Goal: Find contact information: Find contact information

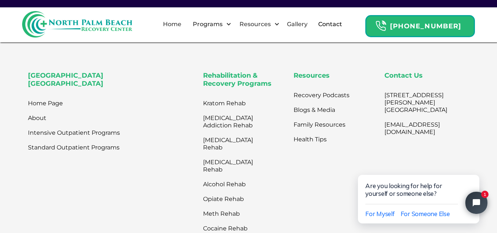
scroll to position [441, 0]
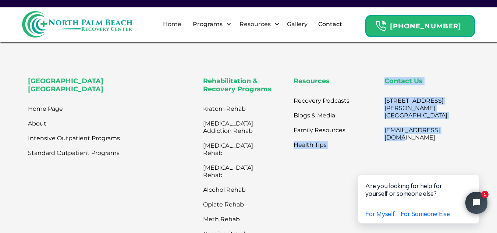
drag, startPoint x: 458, startPoint y: 134, endPoint x: 373, endPoint y: 134, distance: 85.0
click at [373, 134] on div "[GEOGRAPHIC_DATA] Home Page About Intensive Outpatient Programs Standard Outpat…" at bounding box center [248, 170] width 441 height 186
drag, startPoint x: 373, startPoint y: 134, endPoint x: 435, endPoint y: 141, distance: 62.8
click at [435, 141] on div "[GEOGRAPHIC_DATA] Home Page About Intensive Outpatient Programs Standard Outpat…" at bounding box center [248, 170] width 441 height 186
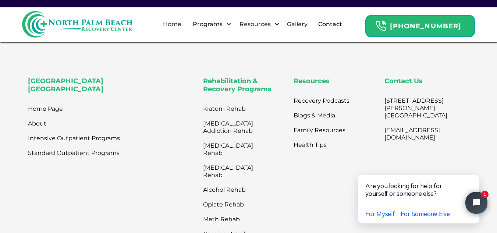
drag, startPoint x: 453, startPoint y: 143, endPoint x: 452, endPoint y: 139, distance: 4.5
click at [452, 139] on div "Contact Us [STREET_ADDRESS][PERSON_NAME] [EMAIL_ADDRESS][DOMAIN_NAME]" at bounding box center [426, 170] width 85 height 186
drag, startPoint x: 452, startPoint y: 139, endPoint x: 378, endPoint y: 139, distance: 73.9
click at [384, 139] on div "Contact Us [STREET_ADDRESS][PERSON_NAME] [EMAIL_ADDRESS][DOMAIN_NAME]" at bounding box center [426, 170] width 85 height 186
copy link "[EMAIL_ADDRESS][DOMAIN_NAME]"
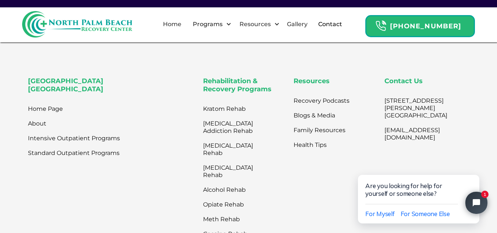
click at [174, 63] on div "Ready to get started? [PHONE_NUMBER]" at bounding box center [248, 37] width 441 height 50
